Goal: Task Accomplishment & Management: Manage account settings

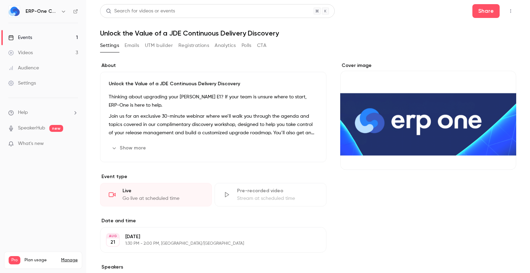
click at [36, 35] on link "Events 1" at bounding box center [43, 37] width 86 height 15
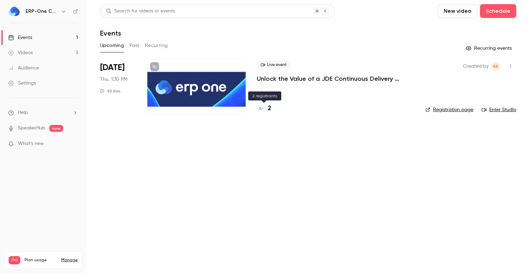
click at [262, 110] on icon at bounding box center [261, 109] width 4 height 4
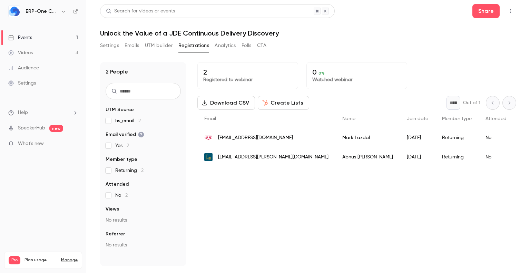
click at [119, 45] on div "Settings Emails UTM builder Registrations Analytics Polls CTA" at bounding box center [183, 45] width 166 height 11
click at [116, 44] on button "Settings" at bounding box center [109, 45] width 19 height 11
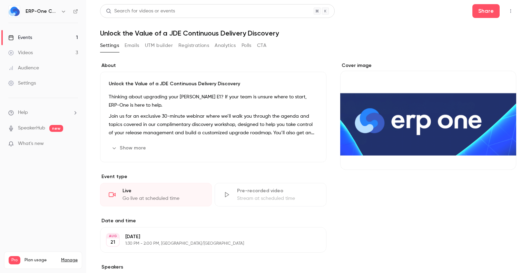
click at [197, 43] on button "Registrations" at bounding box center [193, 45] width 31 height 11
